Goal: Complete application form

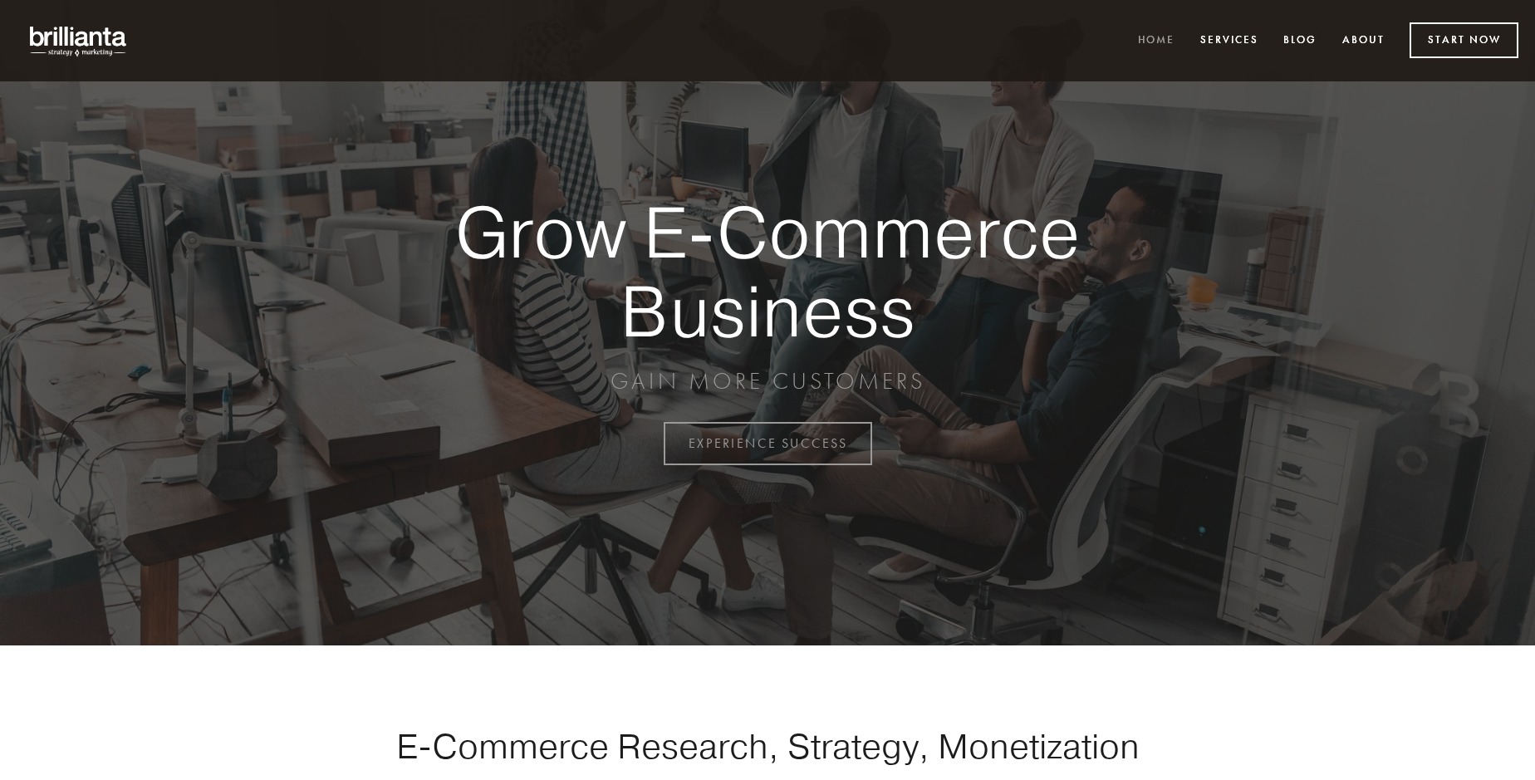
scroll to position [4354, 0]
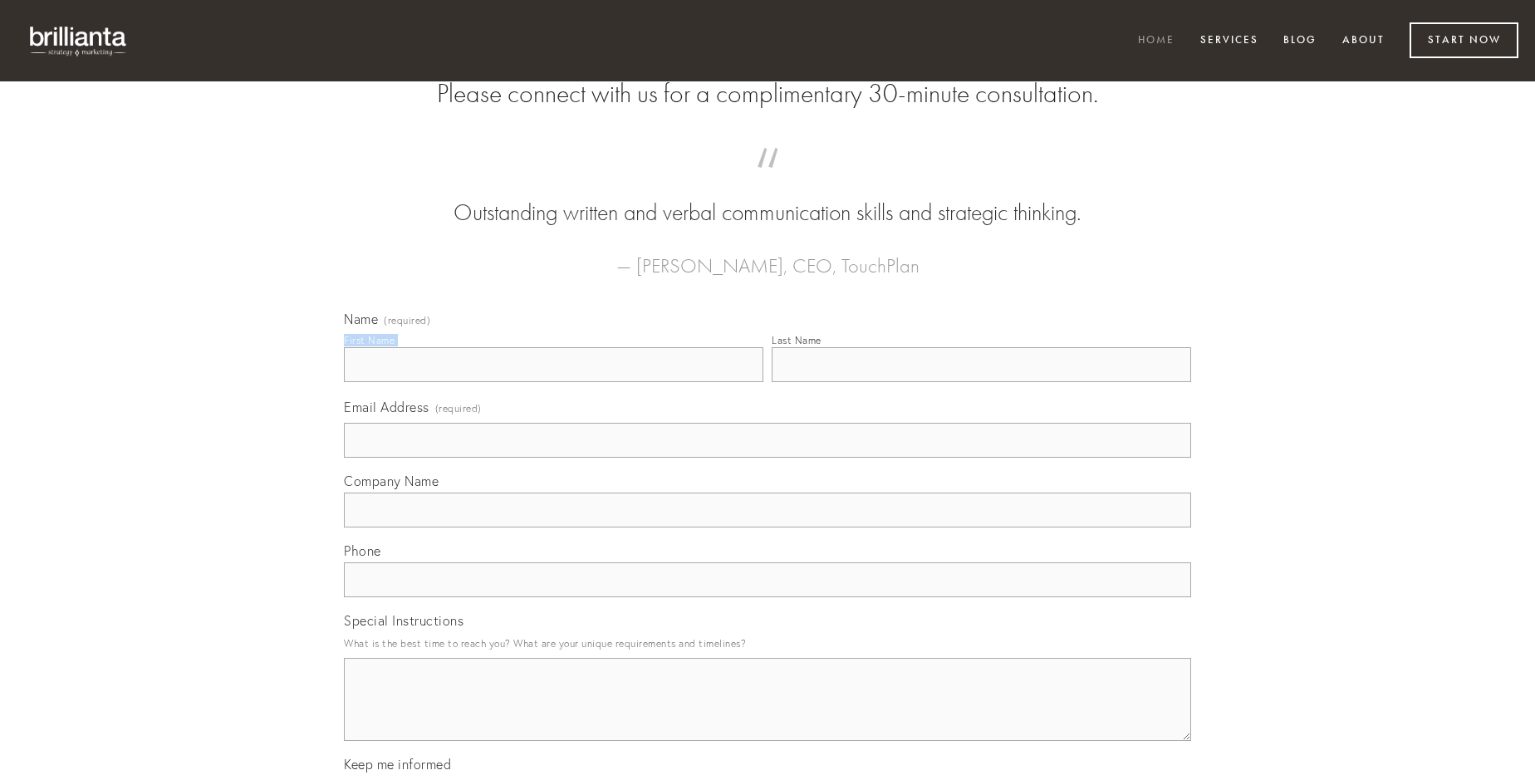
type input "[PERSON_NAME]"
click at [981, 382] on input "Last Name" at bounding box center [981, 364] width 419 height 35
type input "[PERSON_NAME]"
click at [768, 458] on input "Email Address (required)" at bounding box center [767, 440] width 847 height 35
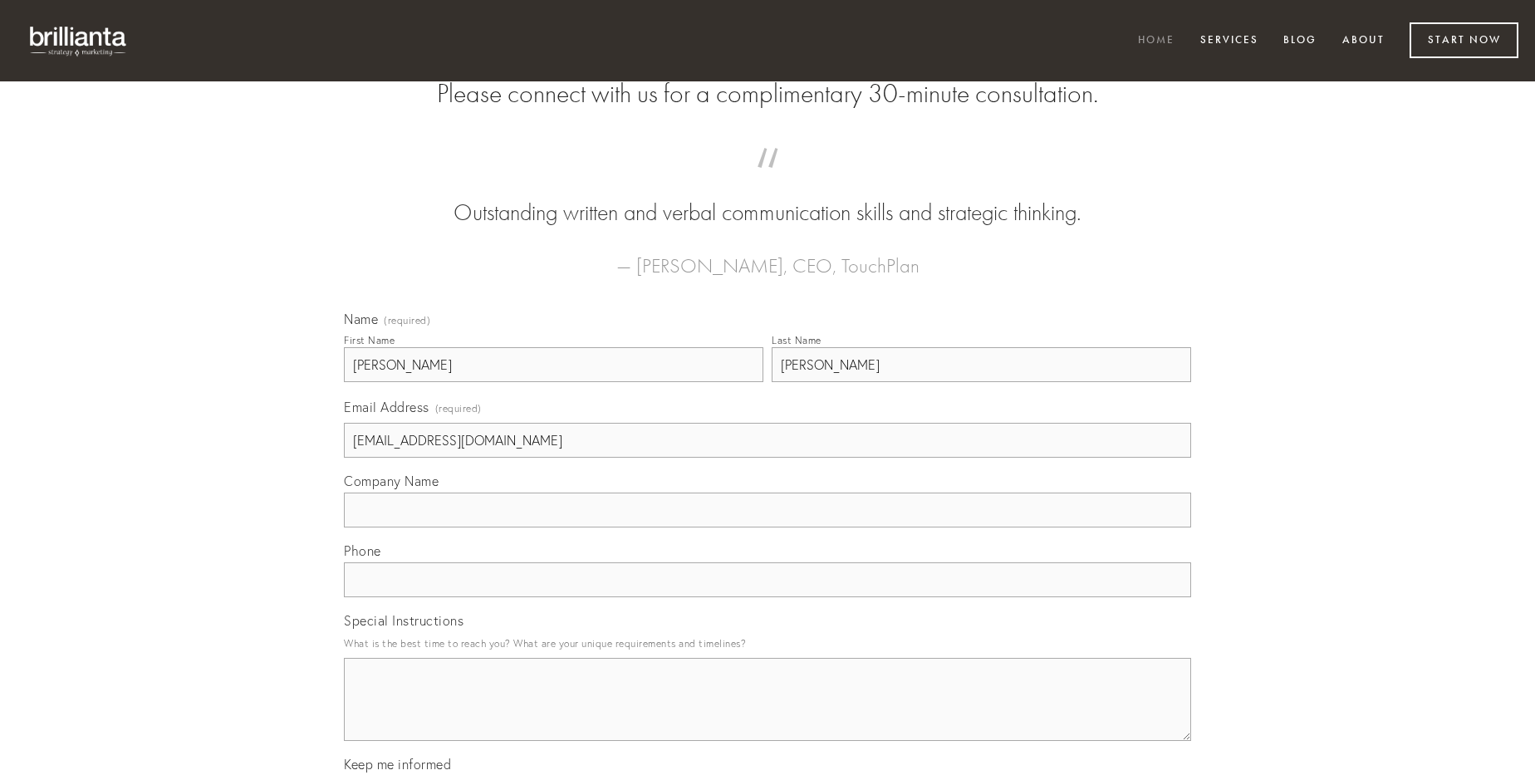
type input "[EMAIL_ADDRESS][DOMAIN_NAME]"
click at [768, 527] on input "Company Name" at bounding box center [767, 510] width 847 height 35
type input "aegrotatio"
click at [768, 597] on input "text" at bounding box center [767, 579] width 847 height 35
click at [768, 714] on textarea "Special Instructions" at bounding box center [767, 699] width 847 height 83
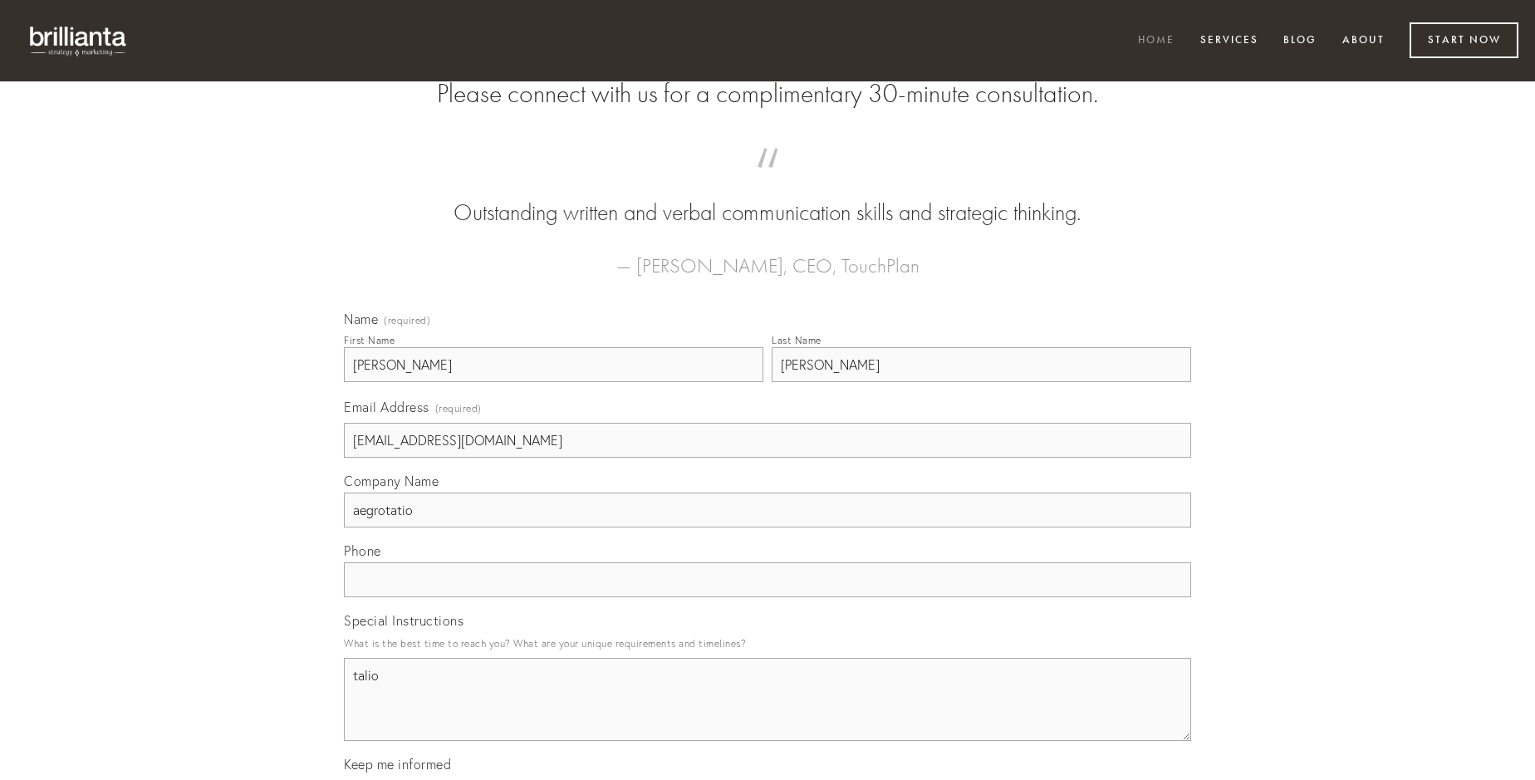
type textarea "talio"
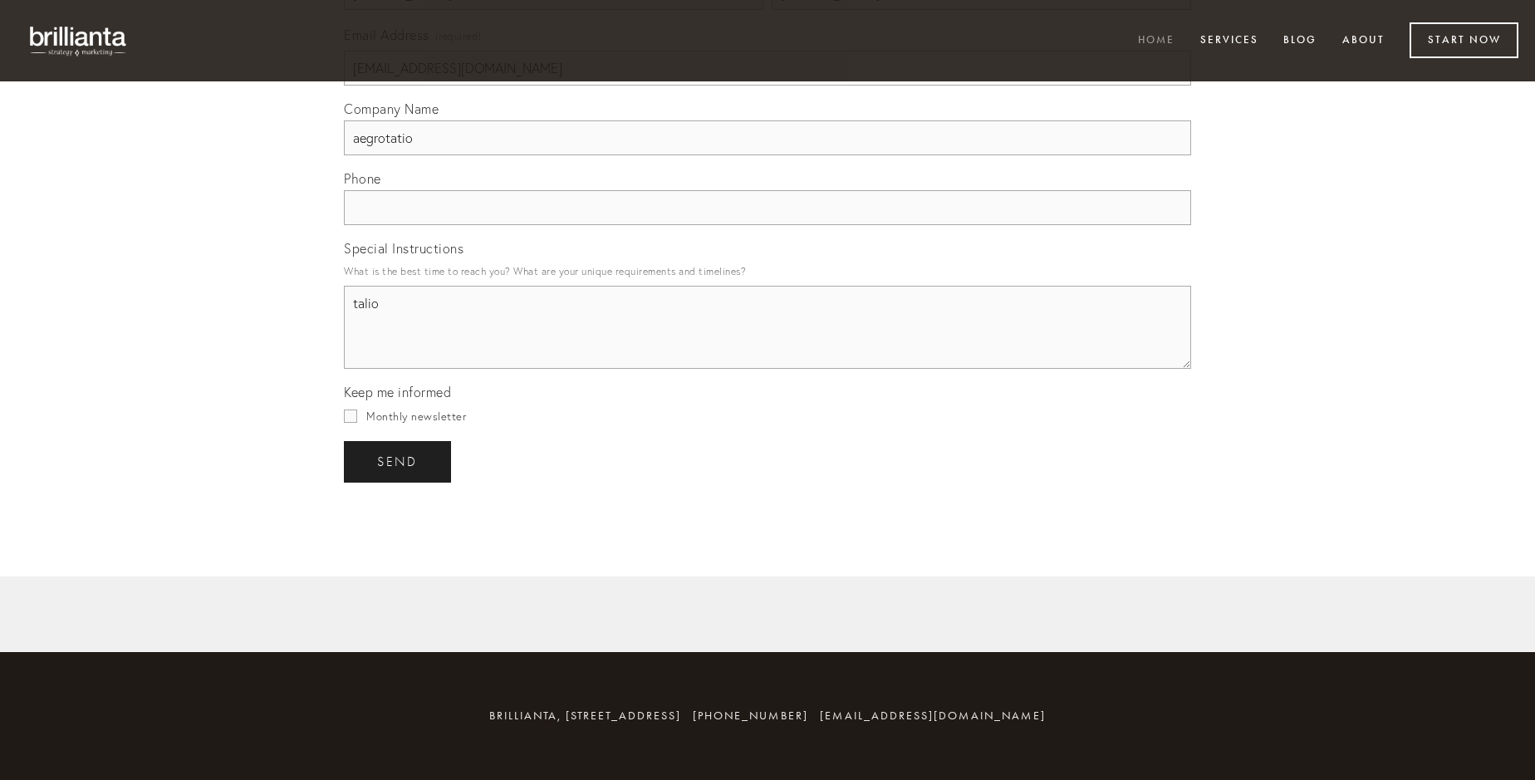
click at [399, 461] on span "send" at bounding box center [397, 461] width 41 height 15
